Goal: Information Seeking & Learning: Understand process/instructions

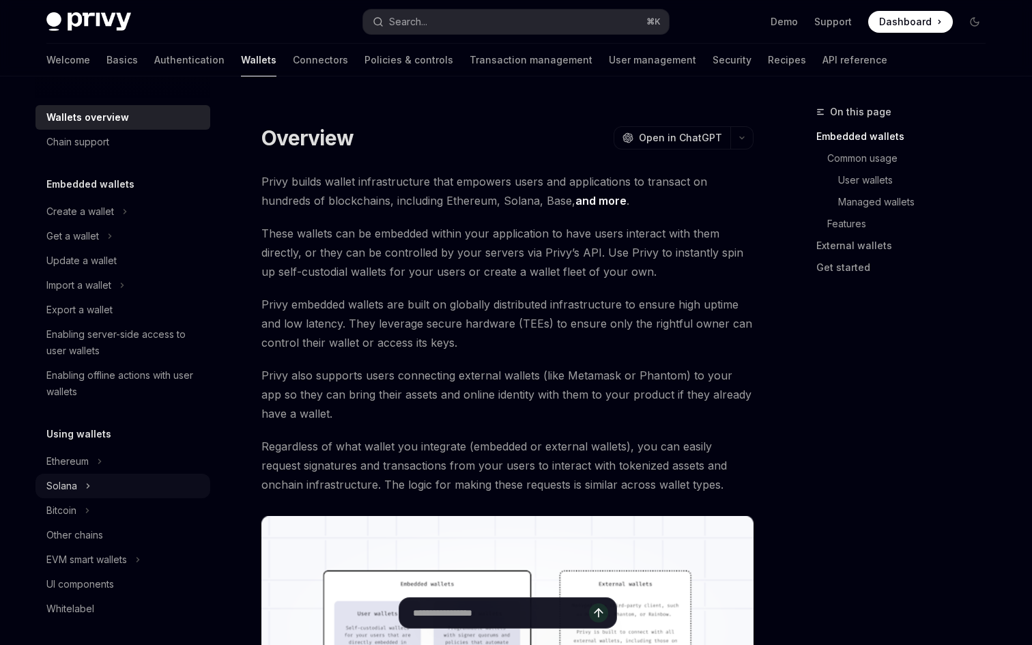
scroll to position [25, 0]
click at [98, 549] on div "EVM smart wallets" at bounding box center [122, 559] width 175 height 25
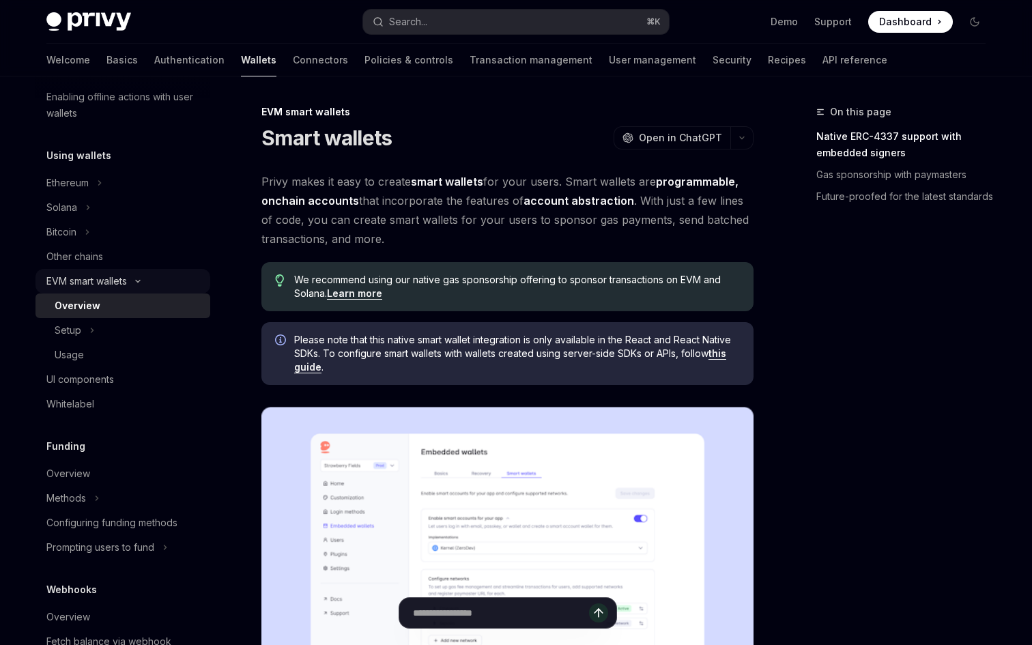
scroll to position [291, 0]
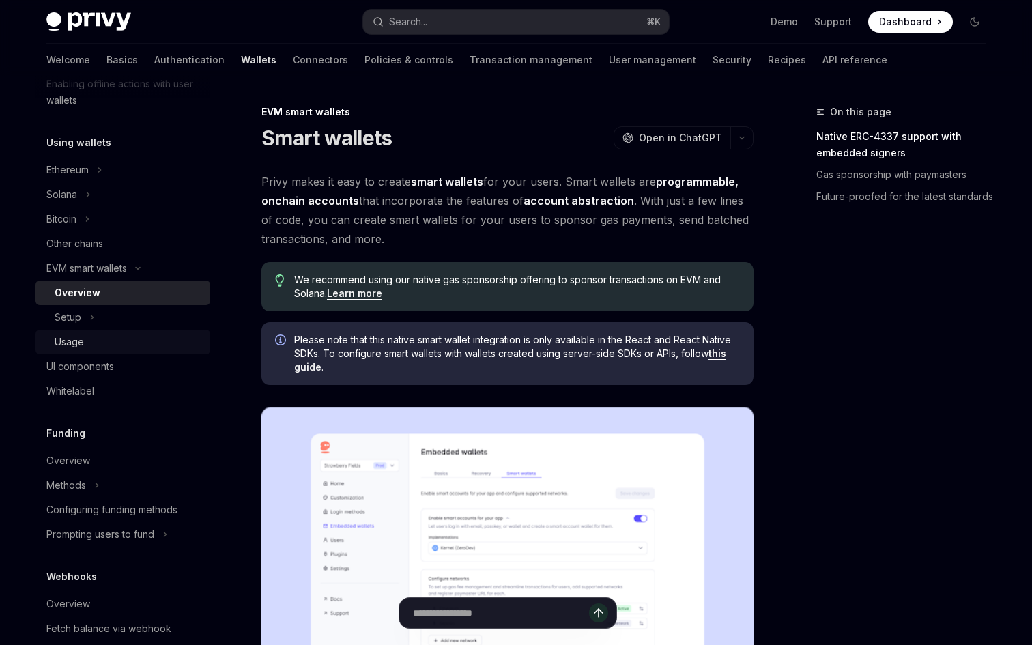
click at [79, 336] on div "Usage" at bounding box center [69, 342] width 29 height 16
type textarea "*"
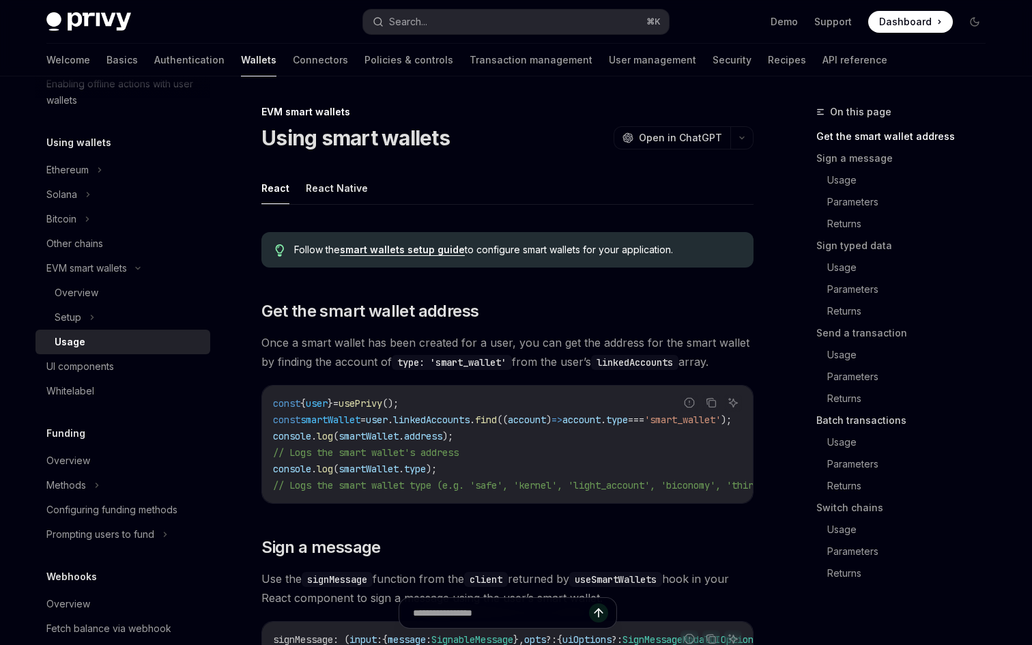
click at [855, 426] on link "Batch transactions" at bounding box center [906, 420] width 180 height 22
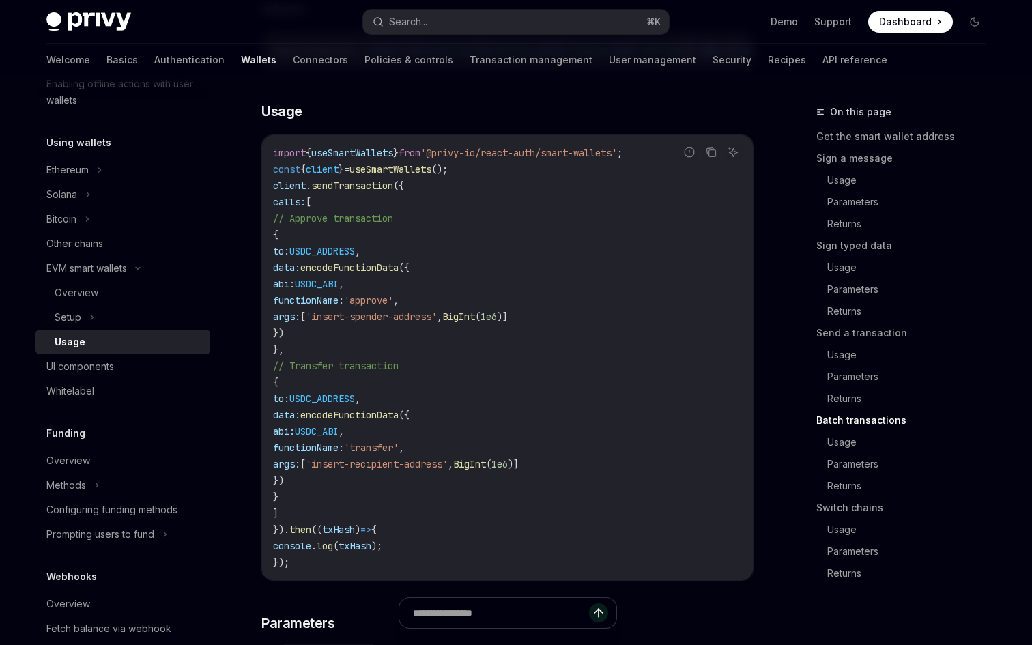
scroll to position [2941, 0]
